Goal: Purchase product/service

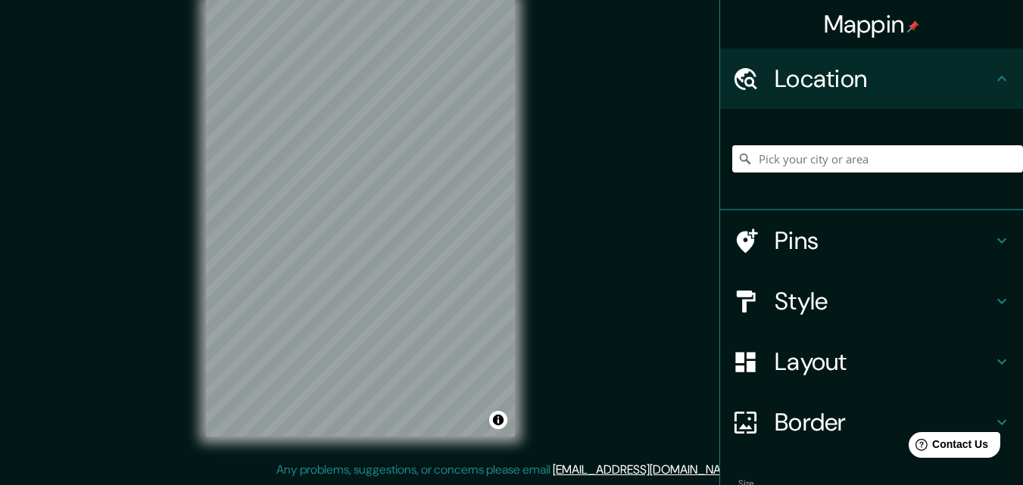
scroll to position [94, 0]
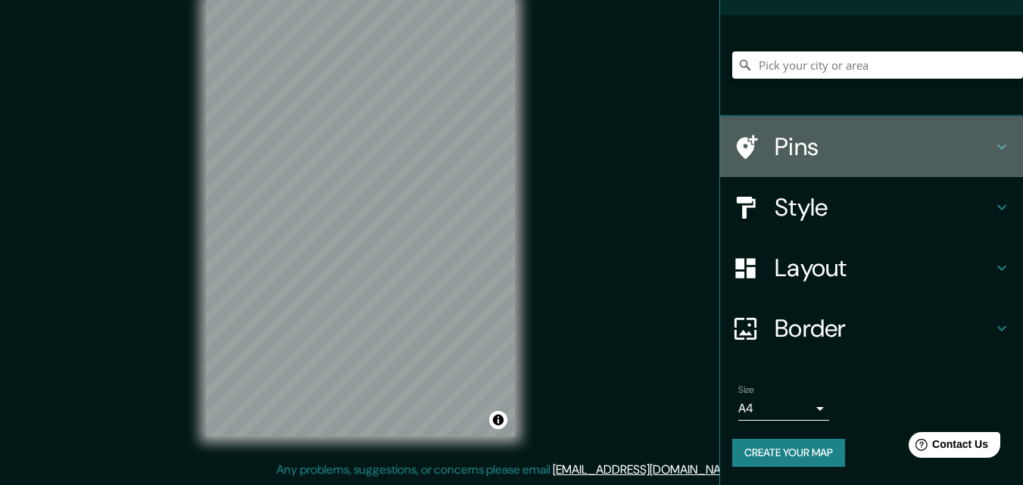
click at [856, 148] on h4 "Pins" at bounding box center [883, 147] width 218 height 30
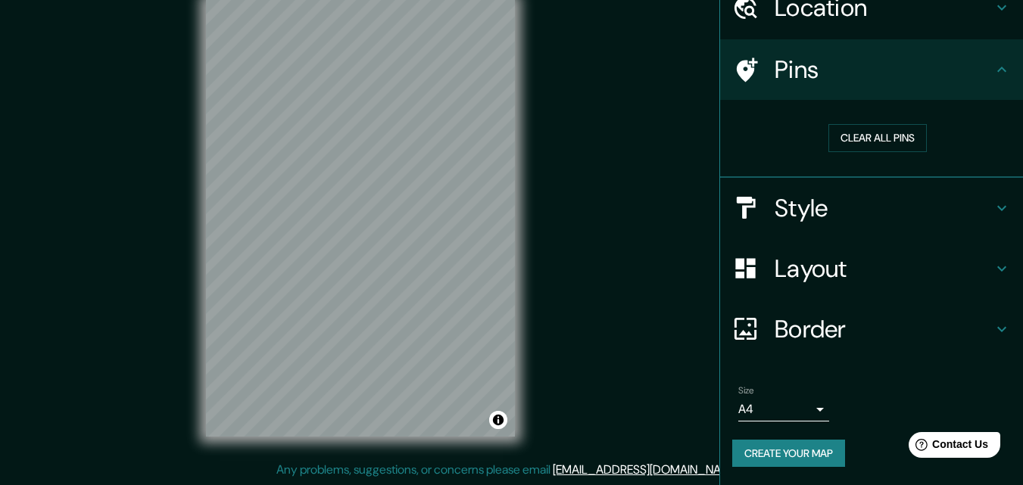
scroll to position [71, 0]
click at [839, 205] on h4 "Style" at bounding box center [883, 208] width 218 height 30
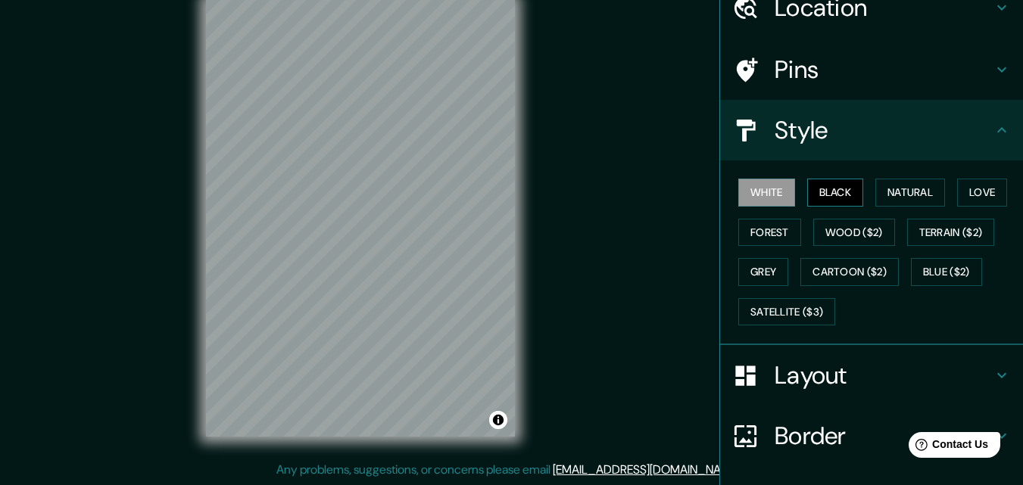
click at [812, 199] on button "Black" at bounding box center [835, 193] width 57 height 28
click at [904, 191] on button "Natural" at bounding box center [910, 193] width 70 height 28
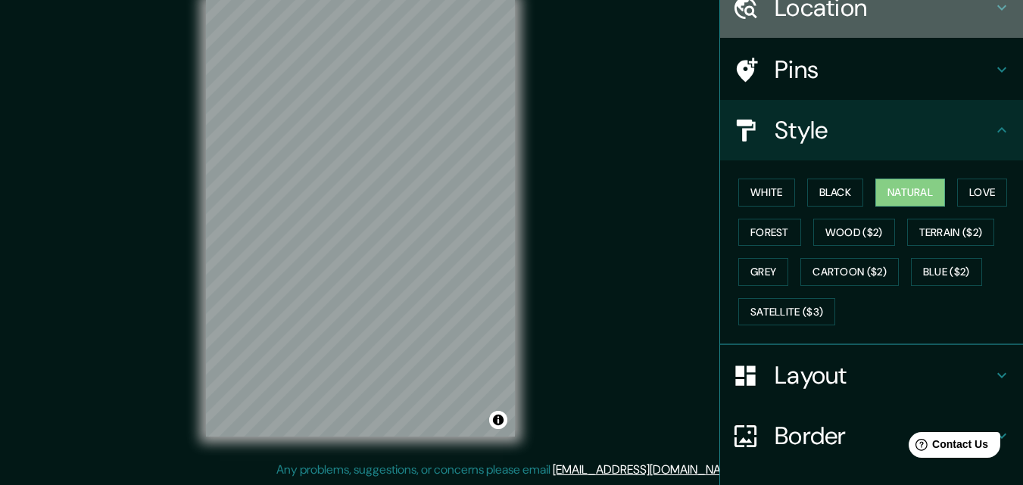
click at [824, 7] on h4 "Location" at bounding box center [883, 7] width 218 height 30
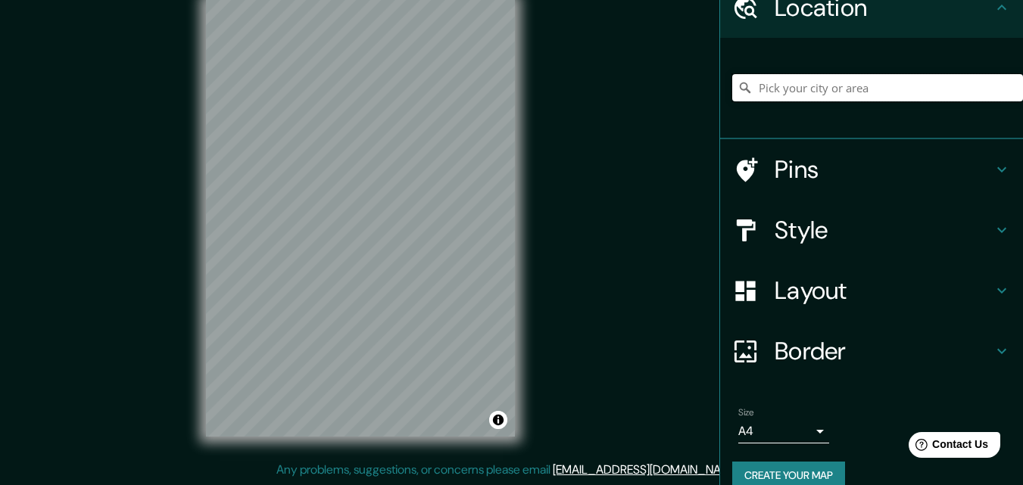
click at [835, 86] on input "Pick your city or area" at bounding box center [877, 87] width 291 height 27
click at [864, 75] on input "Pick your city or area" at bounding box center [877, 87] width 291 height 27
click at [864, 84] on input "Pick your city or area" at bounding box center [877, 87] width 291 height 27
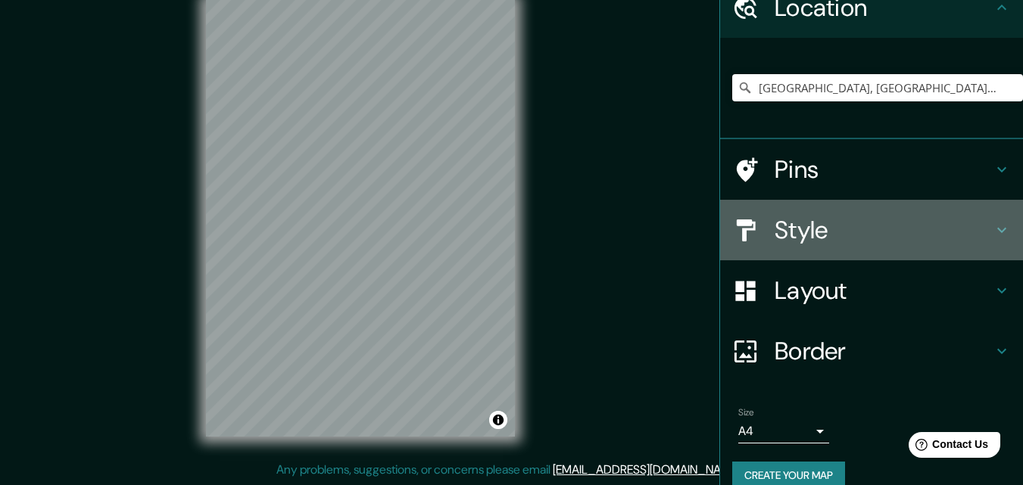
click at [824, 225] on h4 "Style" at bounding box center [883, 230] width 218 height 30
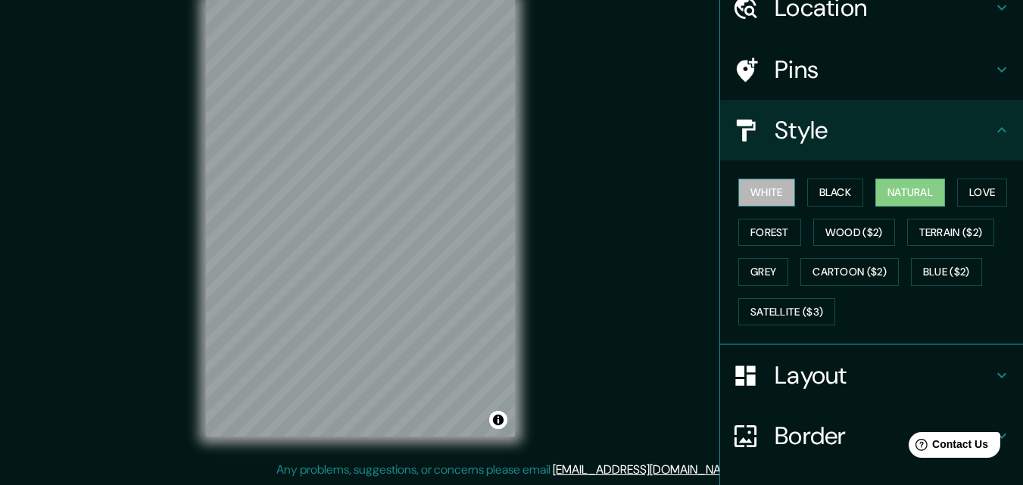
click at [750, 188] on button "White" at bounding box center [766, 193] width 57 height 28
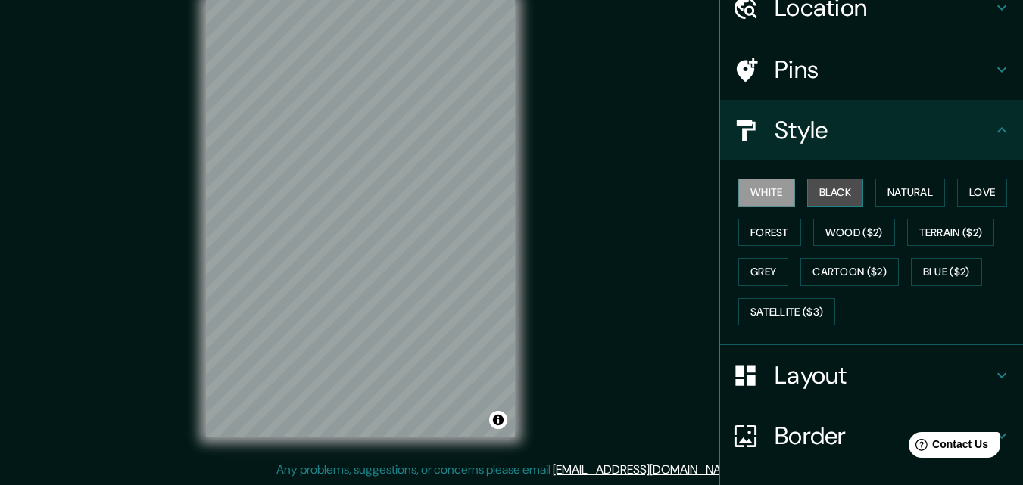
click at [816, 188] on button "Black" at bounding box center [835, 193] width 57 height 28
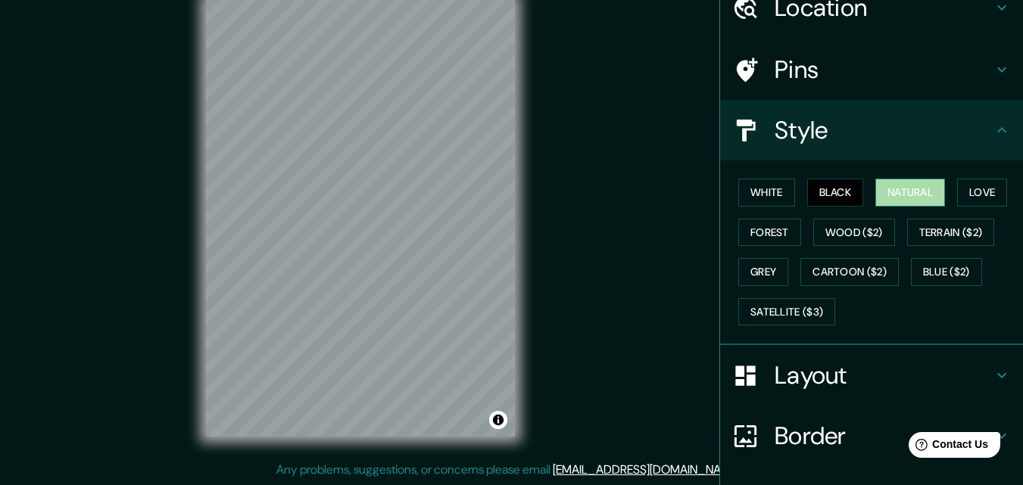
click at [886, 193] on button "Natural" at bounding box center [910, 193] width 70 height 28
click at [977, 195] on button "Love" at bounding box center [982, 193] width 50 height 28
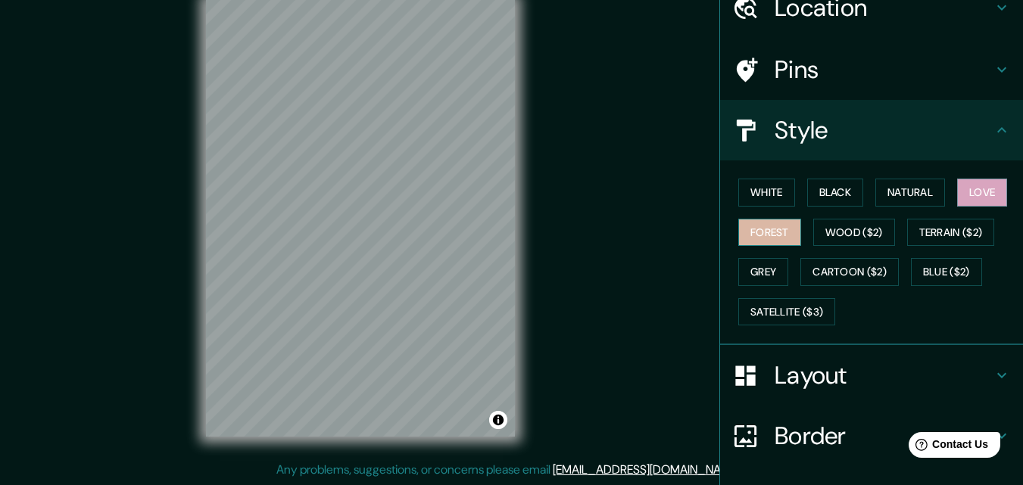
click at [745, 235] on button "Forest" at bounding box center [769, 233] width 63 height 28
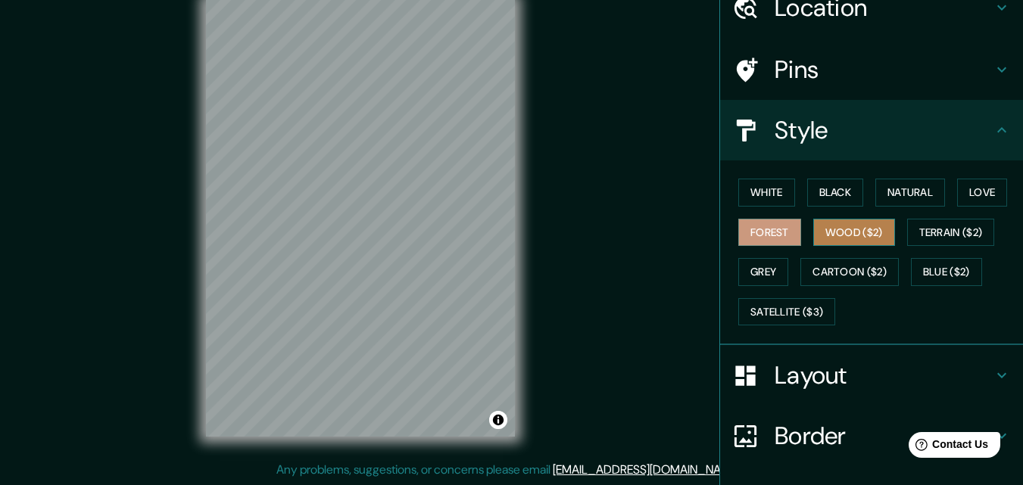
click at [860, 229] on button "Wood ($2)" at bounding box center [854, 233] width 82 height 28
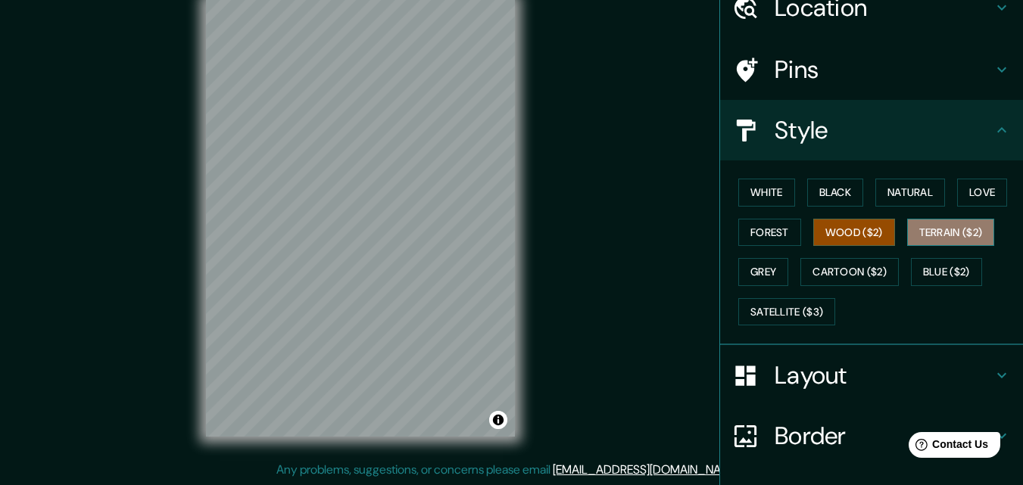
click at [946, 231] on button "Terrain ($2)" at bounding box center [951, 233] width 88 height 28
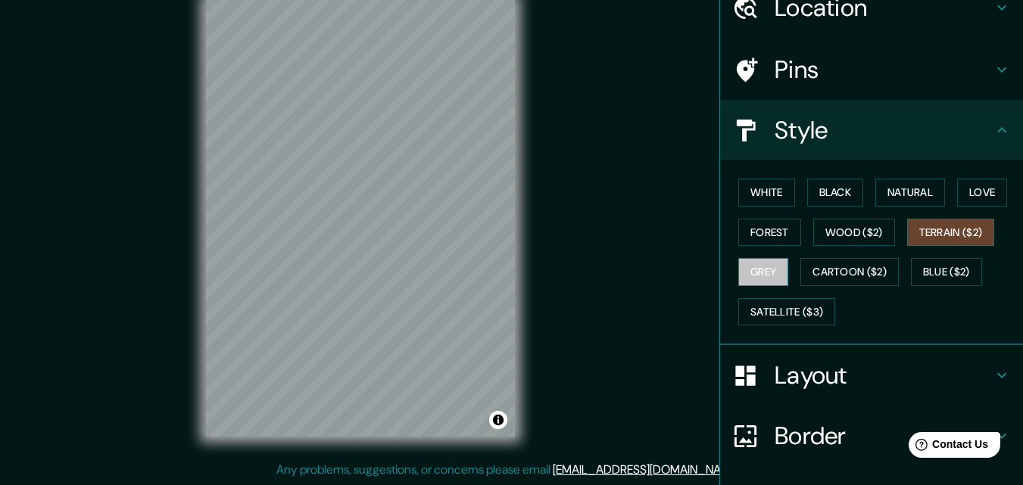
click at [753, 267] on button "Grey" at bounding box center [763, 272] width 50 height 28
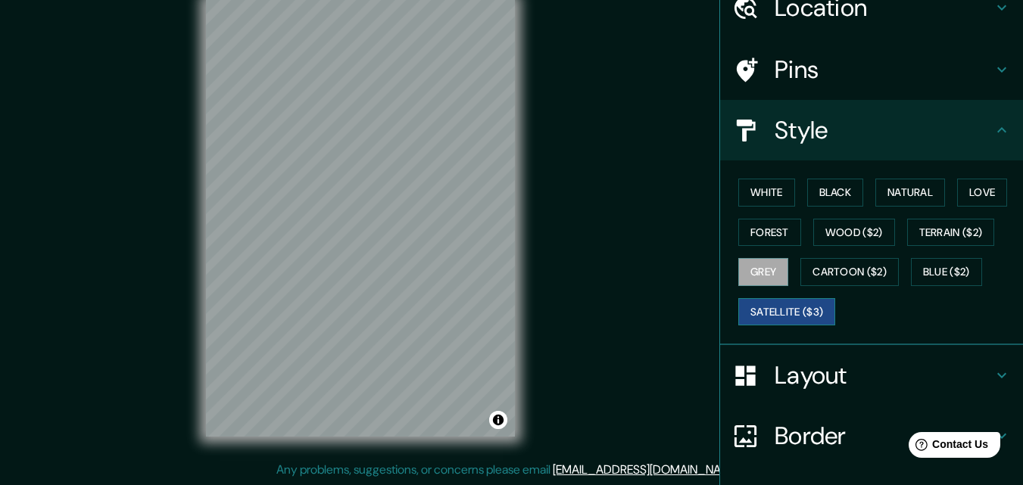
click at [767, 312] on button "Satellite ($3)" at bounding box center [786, 312] width 97 height 28
click at [923, 269] on button "Blue ($2)" at bounding box center [946, 272] width 71 height 28
click at [745, 258] on button "Grey" at bounding box center [763, 272] width 50 height 28
click at [749, 189] on button "White" at bounding box center [766, 193] width 57 height 28
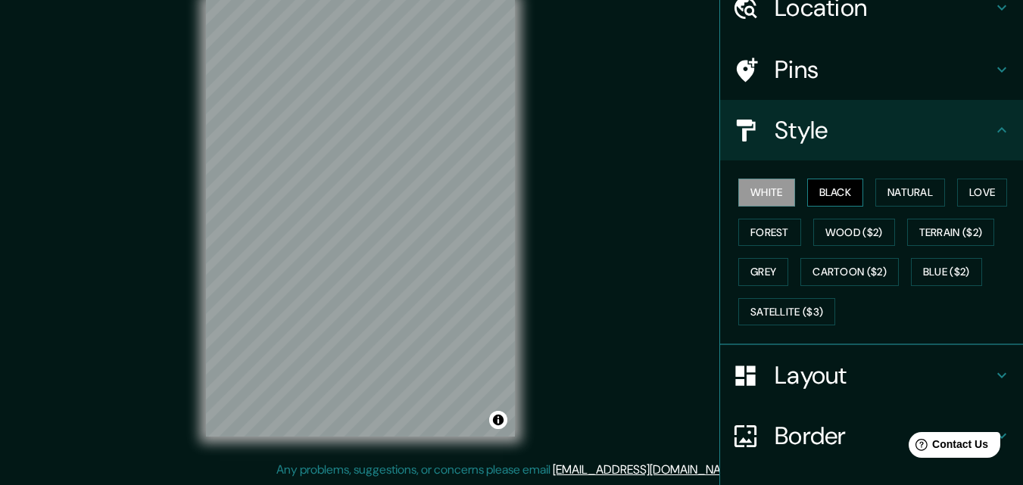
click at [828, 195] on button "Black" at bounding box center [835, 193] width 57 height 28
click at [908, 195] on button "Natural" at bounding box center [910, 193] width 70 height 28
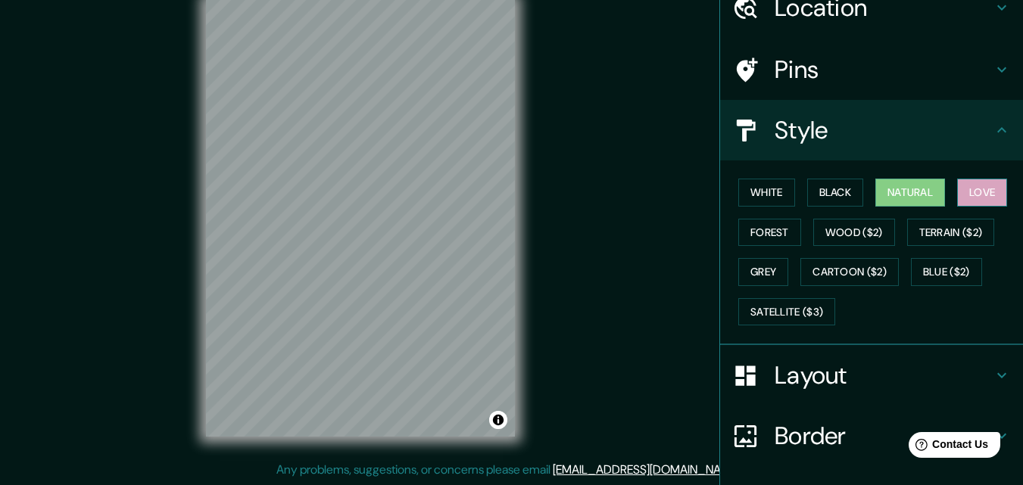
click at [975, 196] on button "Love" at bounding box center [982, 193] width 50 height 28
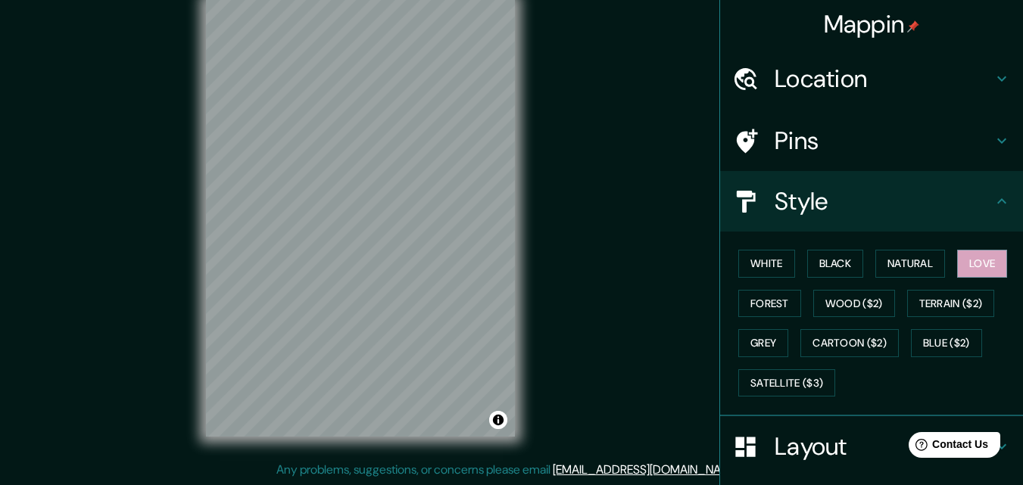
click at [871, 65] on h4 "Location" at bounding box center [883, 79] width 218 height 30
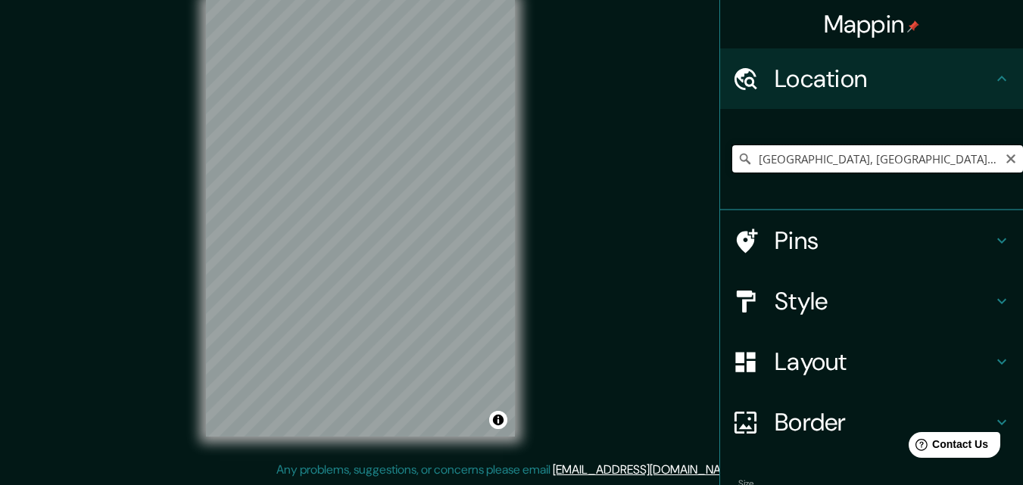
click at [922, 157] on input "[GEOGRAPHIC_DATA], [GEOGRAPHIC_DATA], [GEOGRAPHIC_DATA]" at bounding box center [877, 158] width 291 height 27
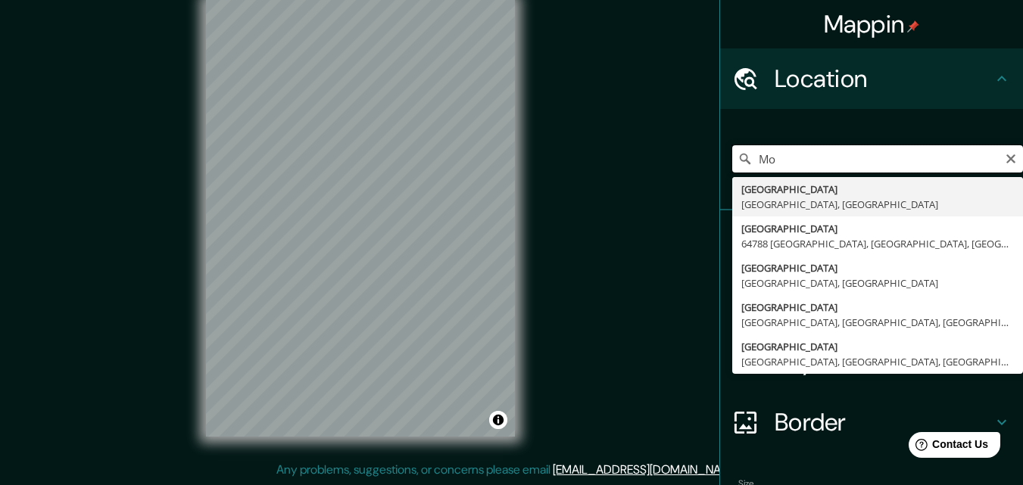
type input "M"
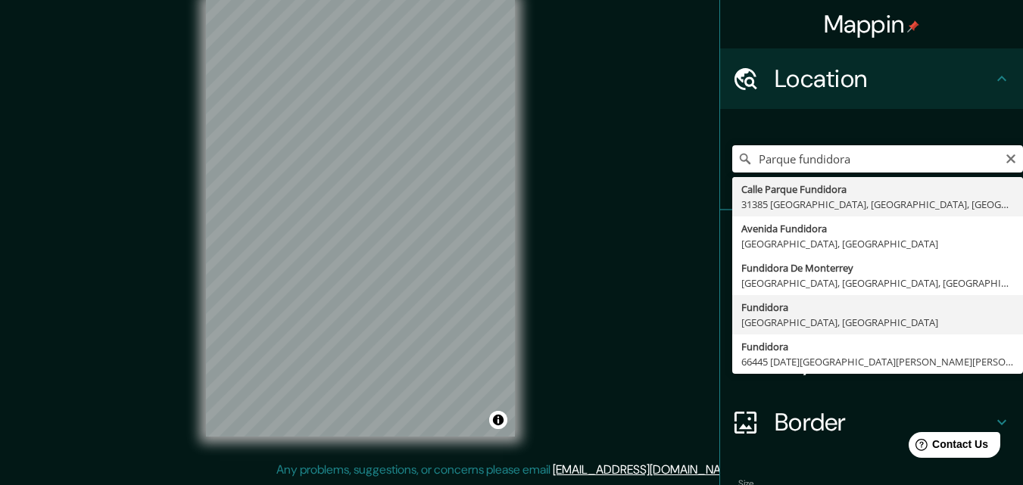
type input "Fundidora, [GEOGRAPHIC_DATA], [GEOGRAPHIC_DATA]"
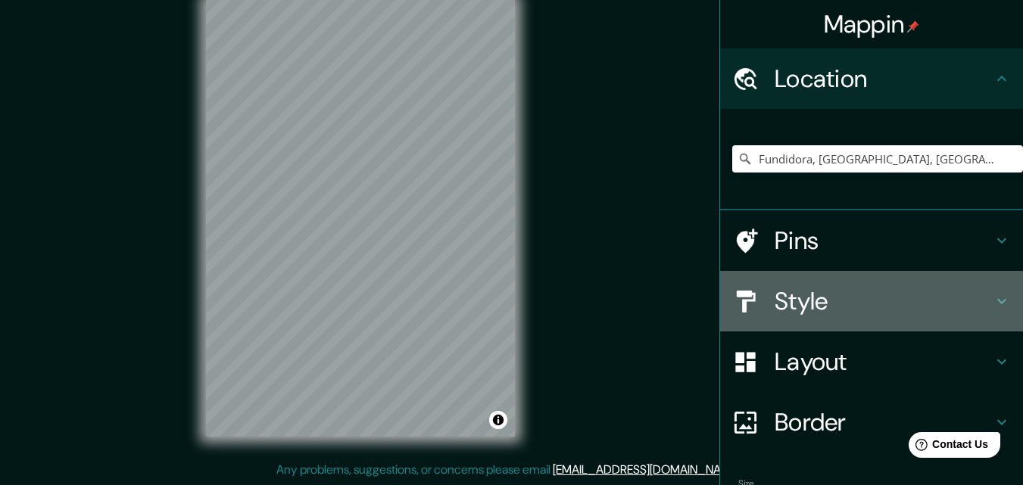
click at [842, 300] on h4 "Style" at bounding box center [883, 301] width 218 height 30
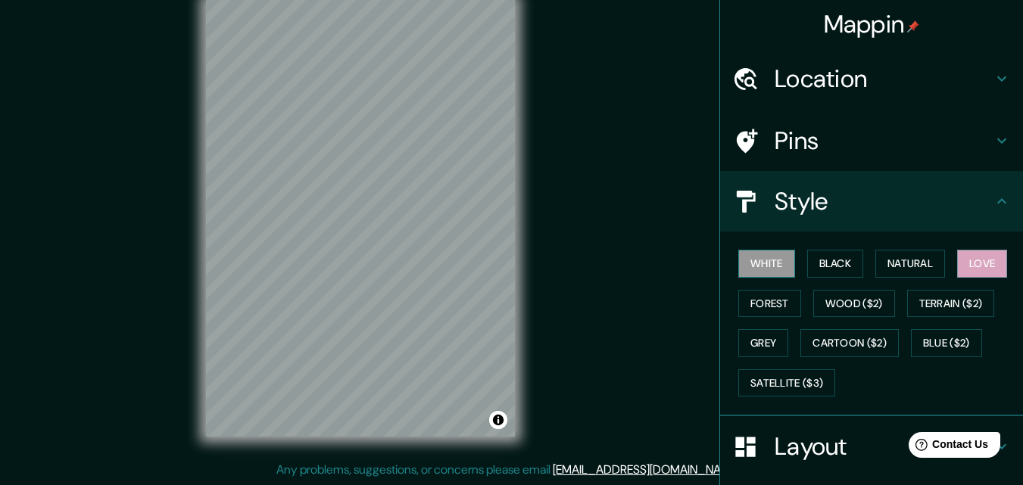
click at [763, 259] on button "White" at bounding box center [766, 264] width 57 height 28
click at [848, 262] on button "Black" at bounding box center [835, 264] width 57 height 28
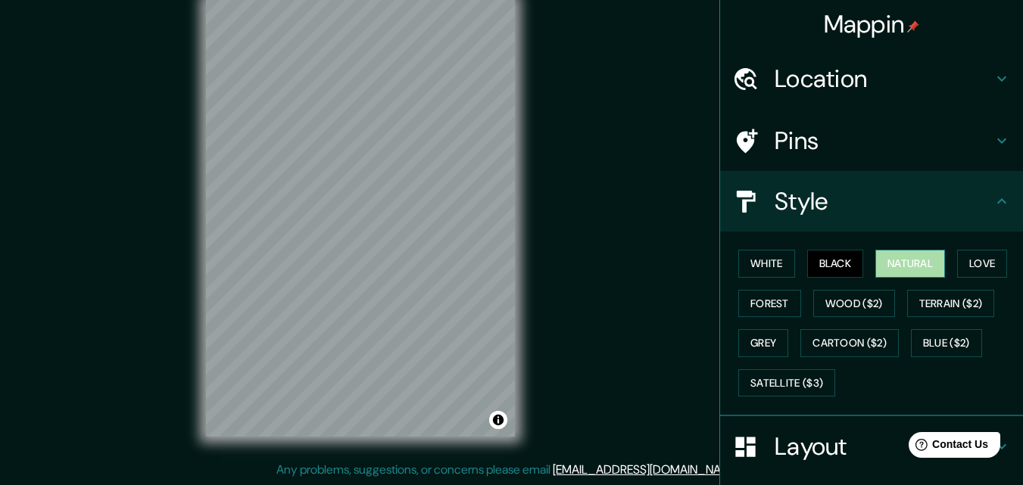
click at [893, 257] on button "Natural" at bounding box center [910, 264] width 70 height 28
click at [752, 308] on button "Forest" at bounding box center [769, 304] width 63 height 28
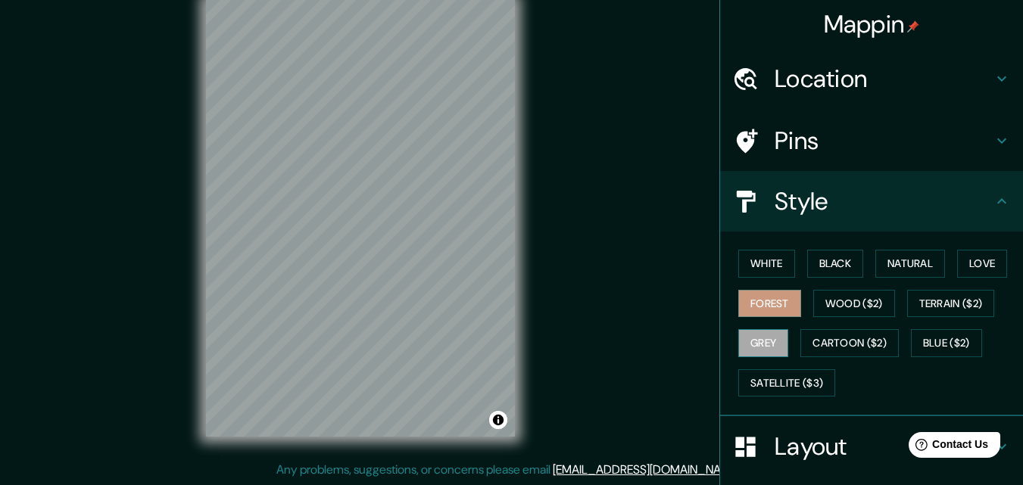
click at [755, 336] on button "Grey" at bounding box center [763, 343] width 50 height 28
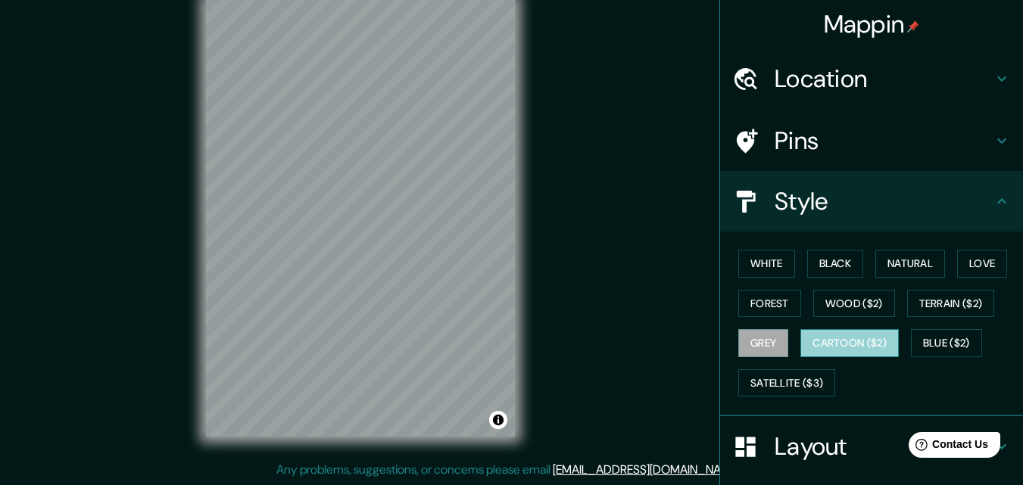
click at [823, 335] on button "Cartoon ($2)" at bounding box center [849, 343] width 98 height 28
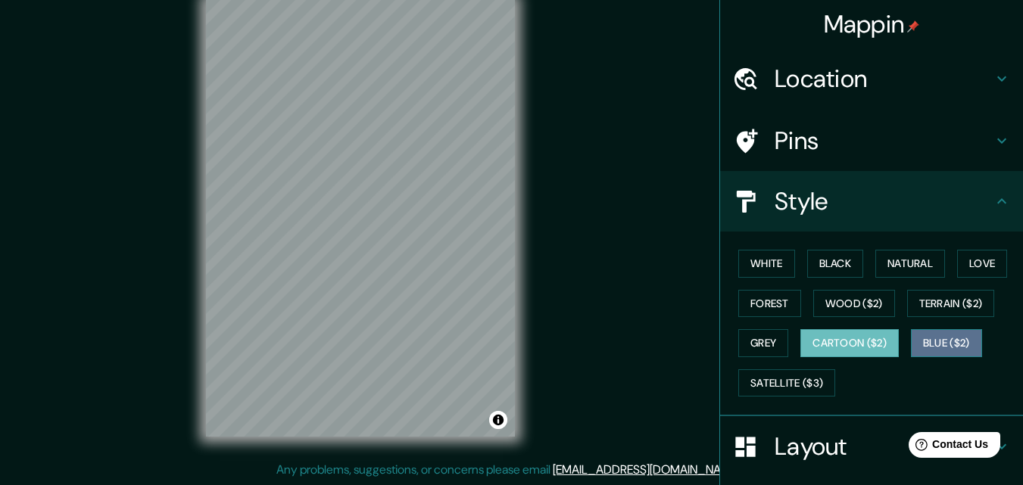
click at [911, 337] on button "Blue ($2)" at bounding box center [946, 343] width 71 height 28
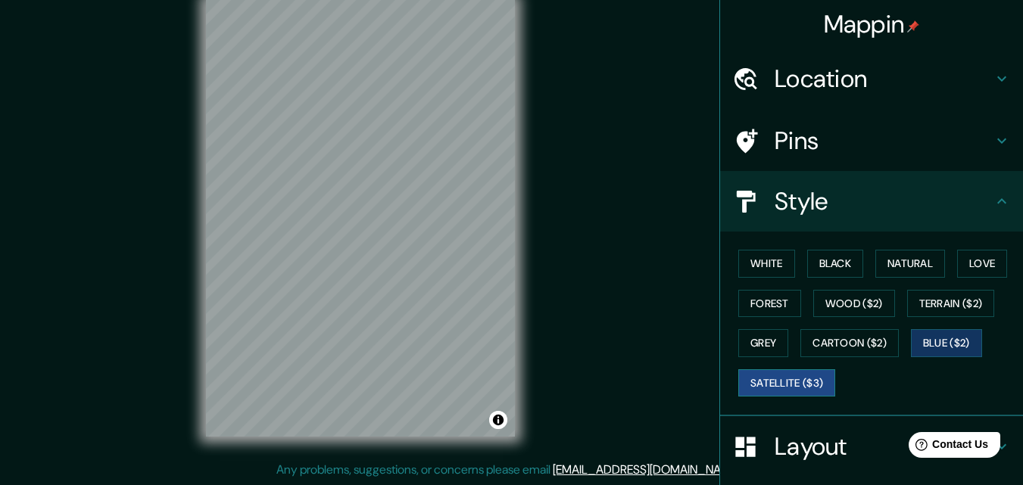
click at [762, 380] on button "Satellite ($3)" at bounding box center [786, 383] width 97 height 28
click at [745, 260] on button "White" at bounding box center [766, 264] width 57 height 28
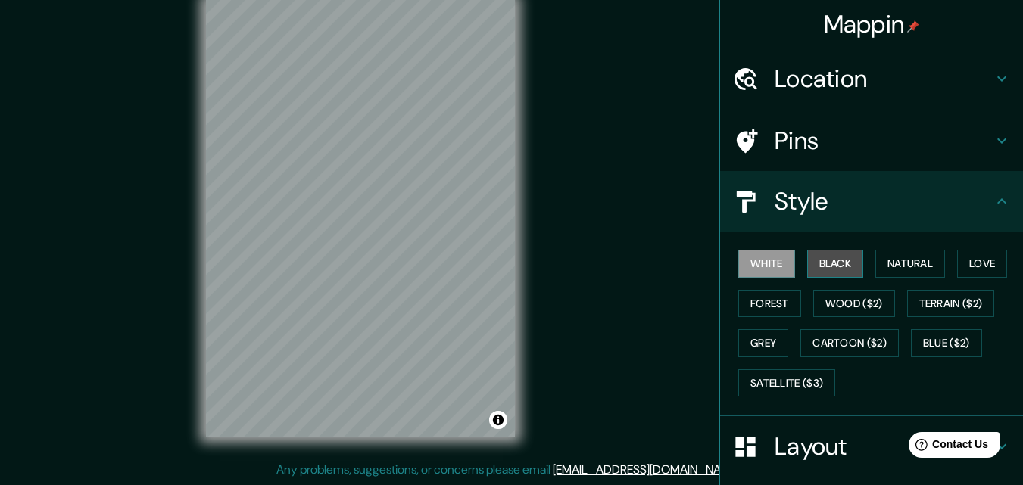
click at [827, 259] on button "Black" at bounding box center [835, 264] width 57 height 28
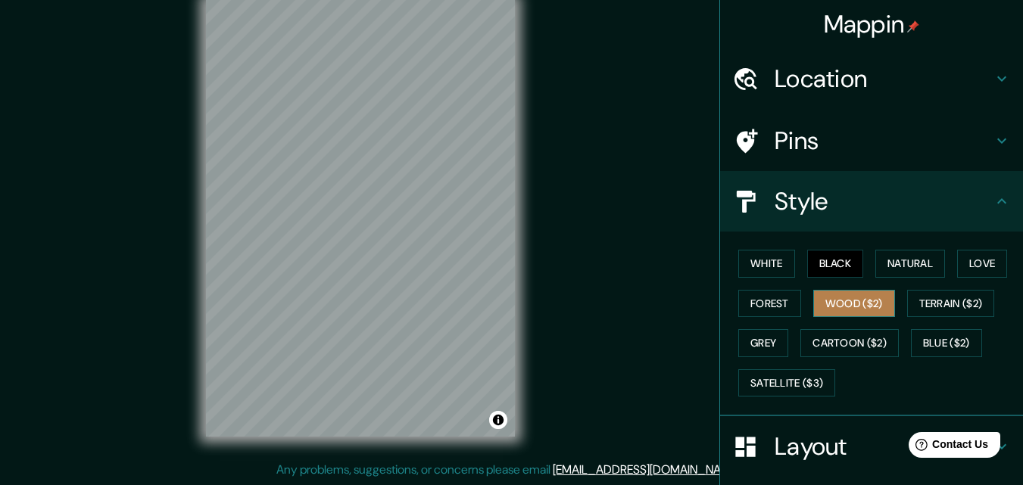
click at [842, 305] on button "Wood ($2)" at bounding box center [854, 304] width 82 height 28
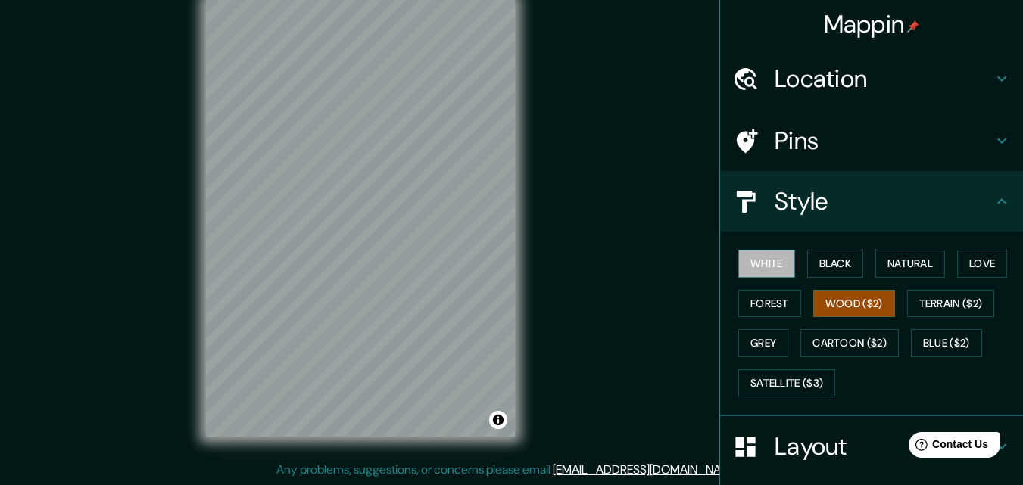
click at [771, 257] on button "White" at bounding box center [766, 264] width 57 height 28
